Goal: Navigation & Orientation: Find specific page/section

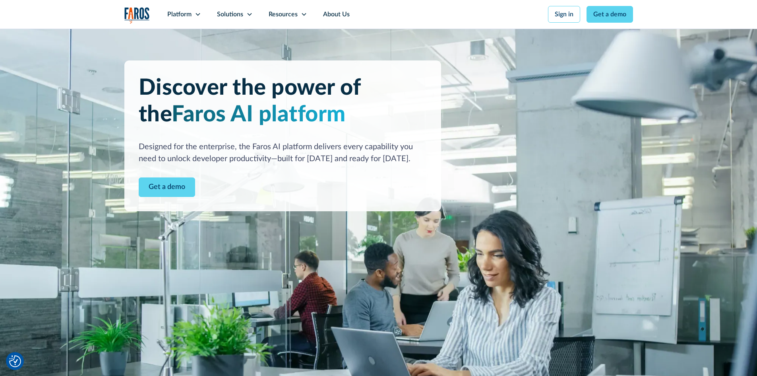
click at [136, 14] on img "home" at bounding box center [136, 15] width 25 height 16
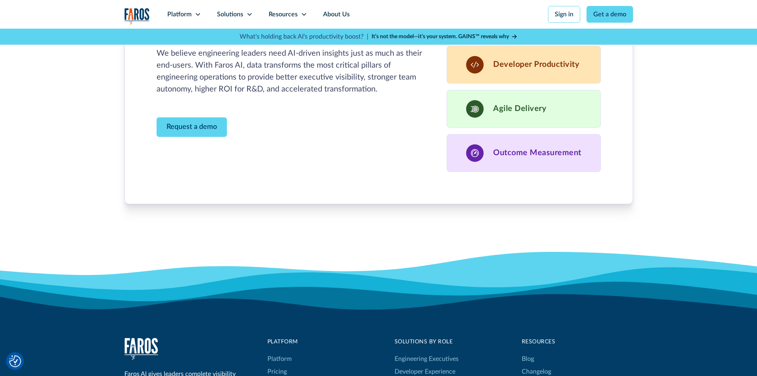
scroll to position [2623, 0]
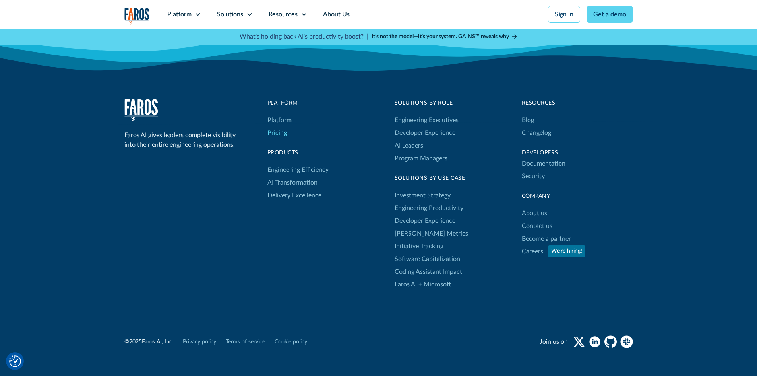
click at [281, 126] on link "Pricing" at bounding box center [276, 132] width 19 height 13
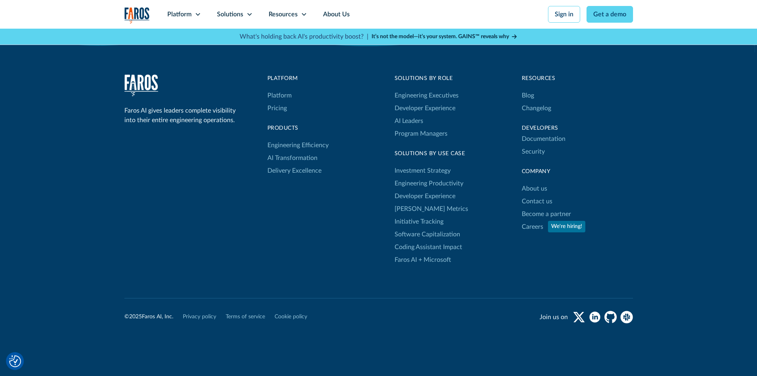
scroll to position [874, 0]
